Goal: Task Accomplishment & Management: Manage account settings

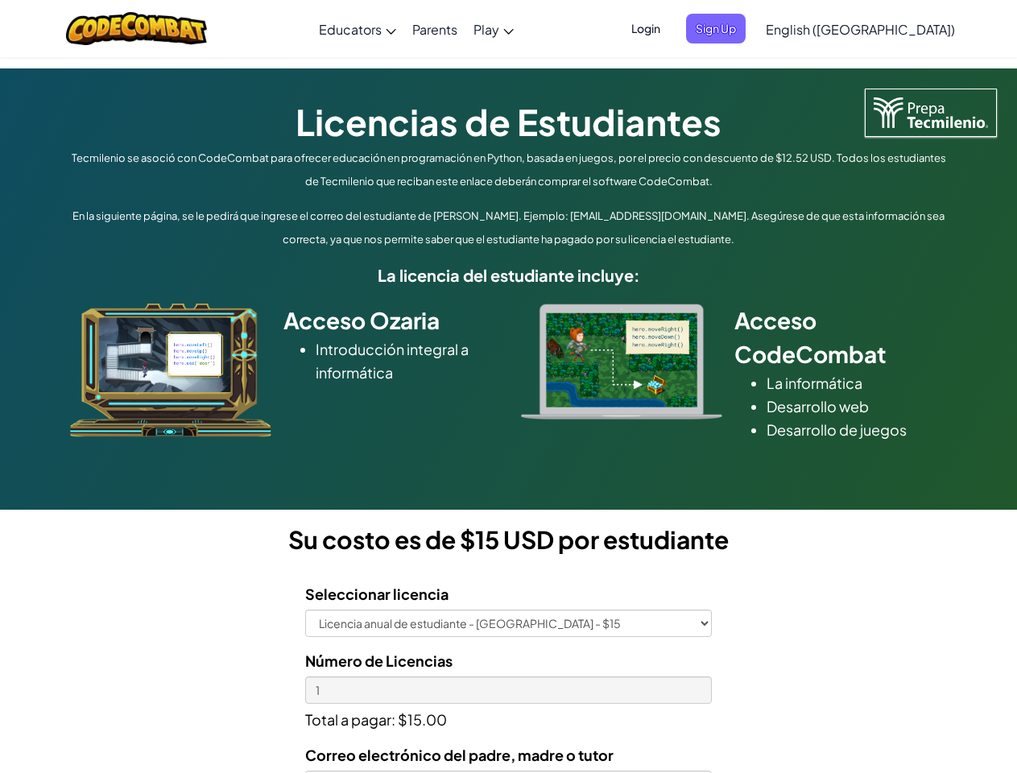
click at [509, 387] on div at bounding box center [622, 362] width 226 height 116
click at [670, 28] on span "Login" at bounding box center [646, 29] width 48 height 30
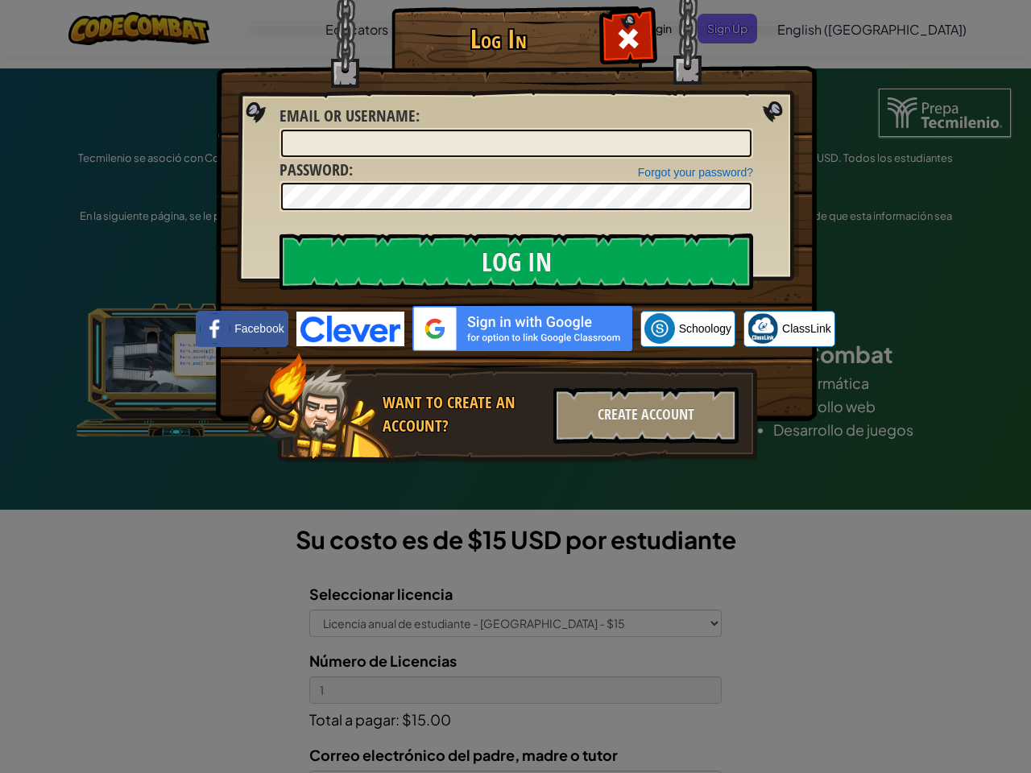
click at [814, 28] on div "Log In Unknown Error Email or Username : Forgot your password? Password : Log I…" at bounding box center [515, 386] width 1031 height 773
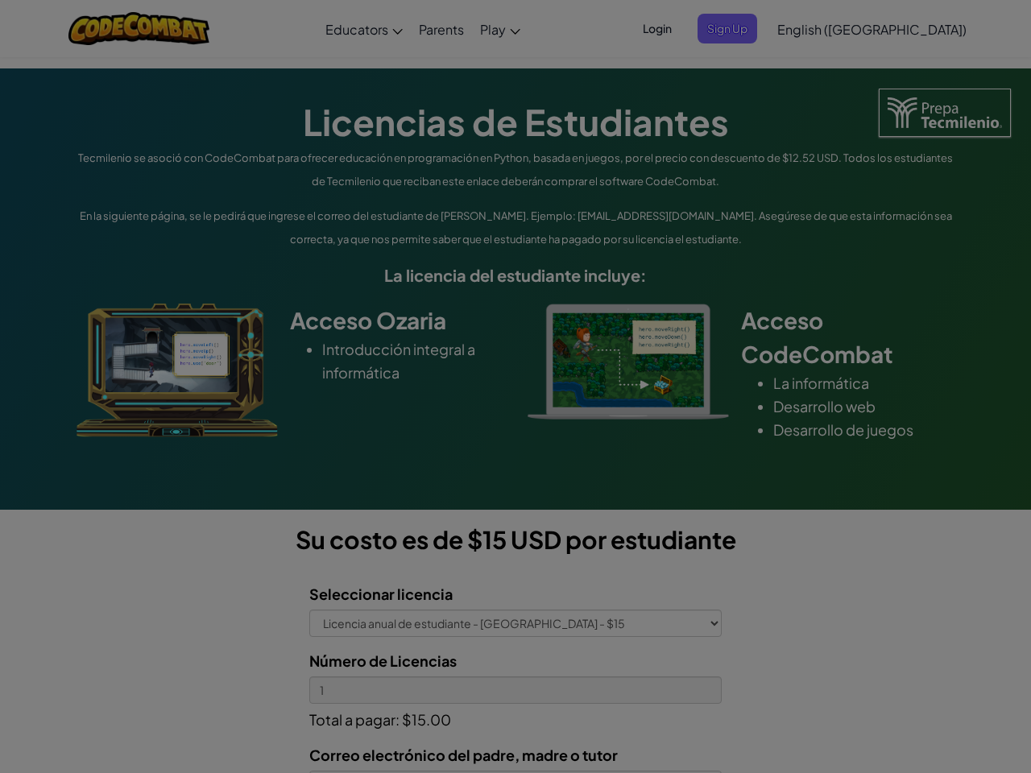
click at [814, 28] on div "Log In Unknown Error Email or Username : Forgot your password? Password : Log I…" at bounding box center [515, 386] width 1031 height 773
click at [900, 29] on div at bounding box center [515, 386] width 1031 height 773
